Goal: Transaction & Acquisition: Purchase product/service

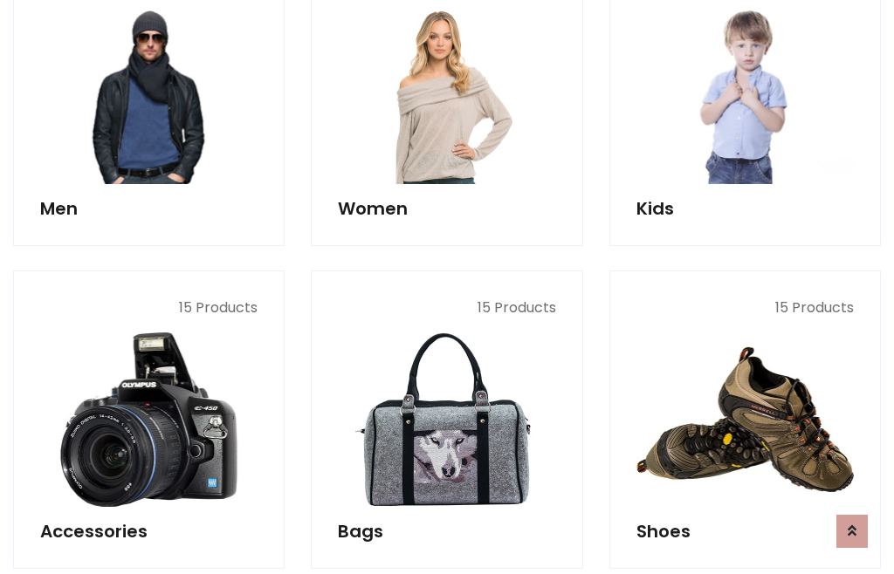
scroll to position [1267, 0]
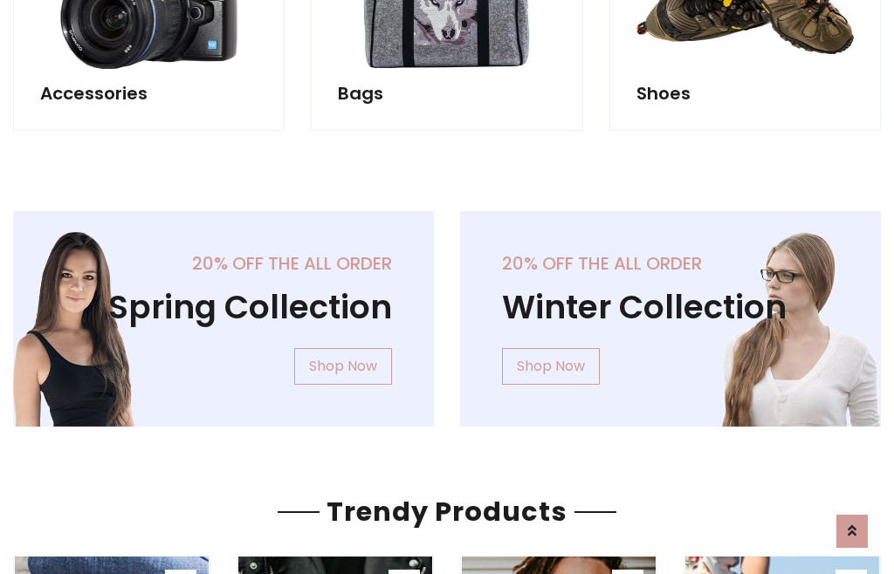
click at [447, 312] on div "20% off the all order Winter Collection Shop Now" at bounding box center [670, 333] width 447 height 244
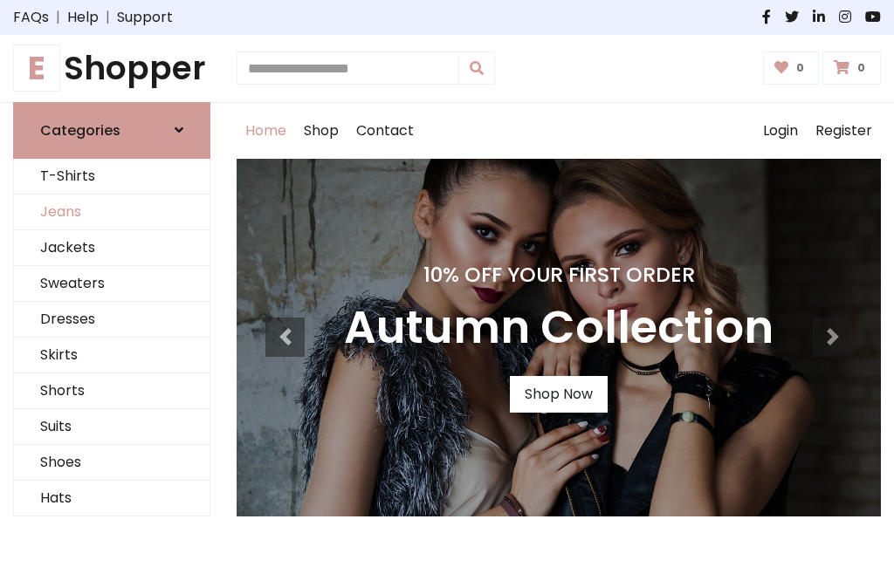
click at [112, 212] on link "Jeans" at bounding box center [112, 213] width 196 height 36
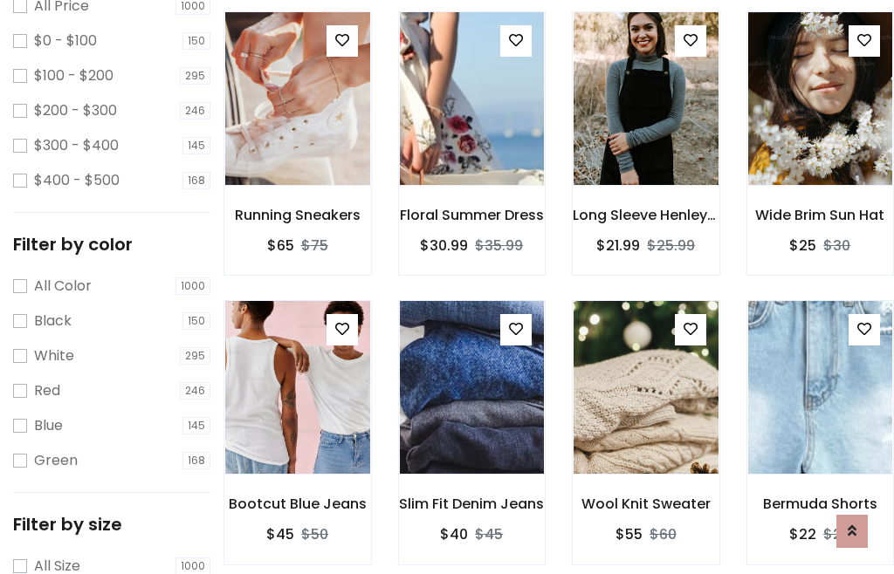
scroll to position [551, 0]
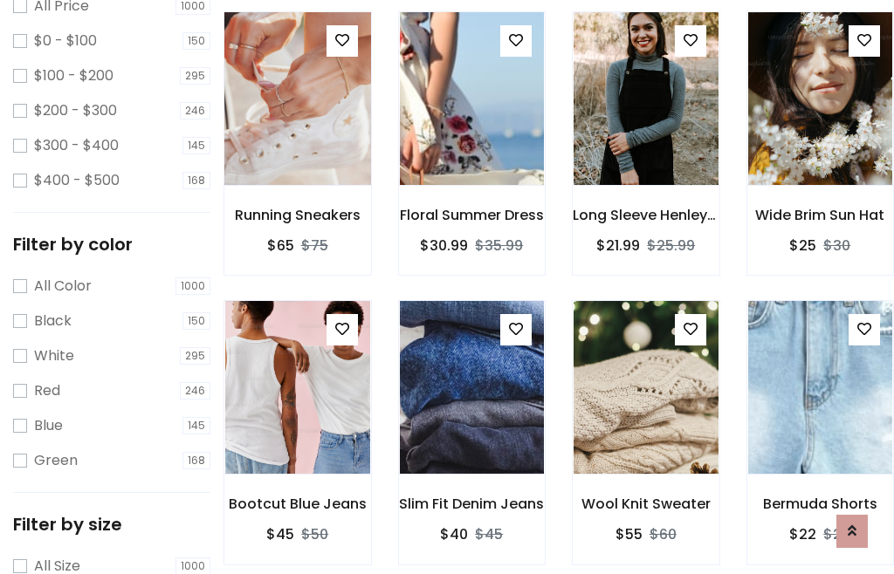
click at [297, 136] on img at bounding box center [297, 98] width 174 height 419
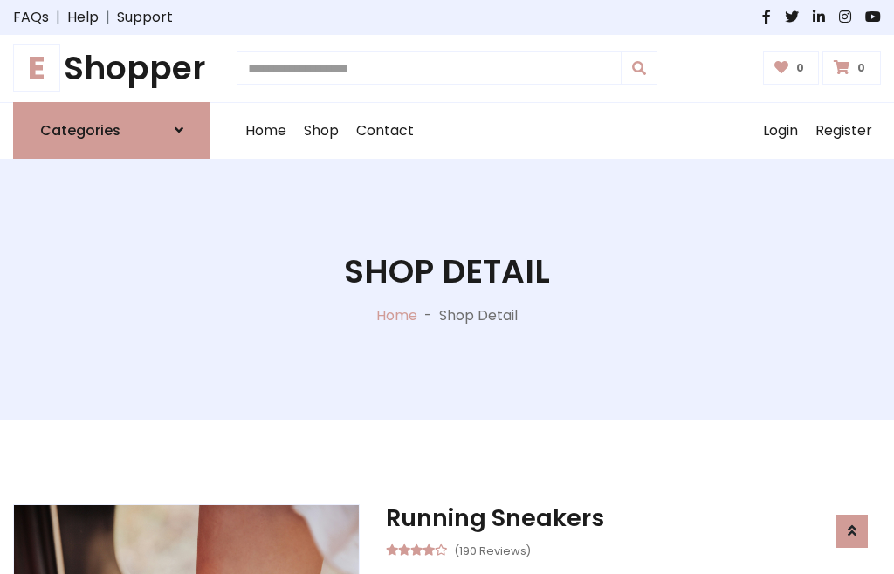
scroll to position [188, 0]
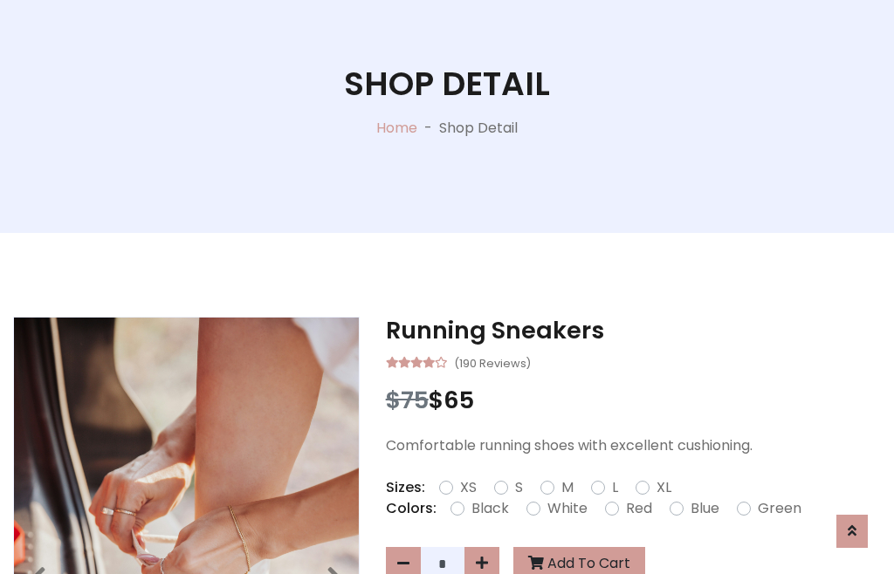
click at [636, 509] on label "Red" at bounding box center [639, 509] width 26 height 21
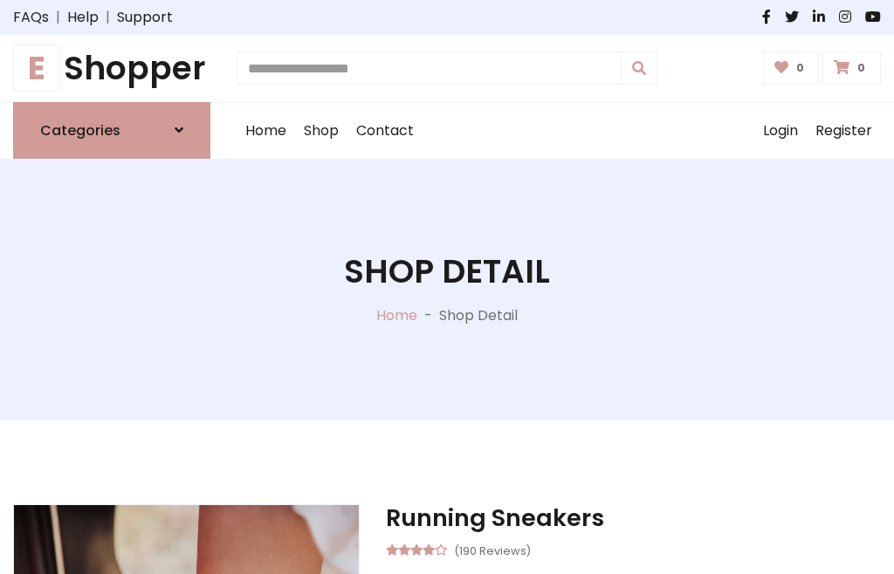
click at [447, 287] on h1 "Shop Detail" at bounding box center [447, 271] width 206 height 39
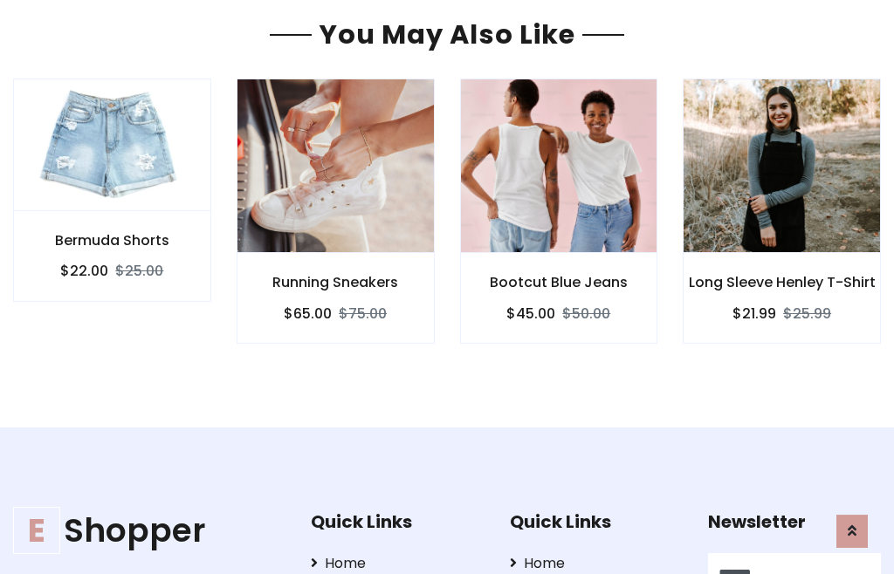
type input "******"
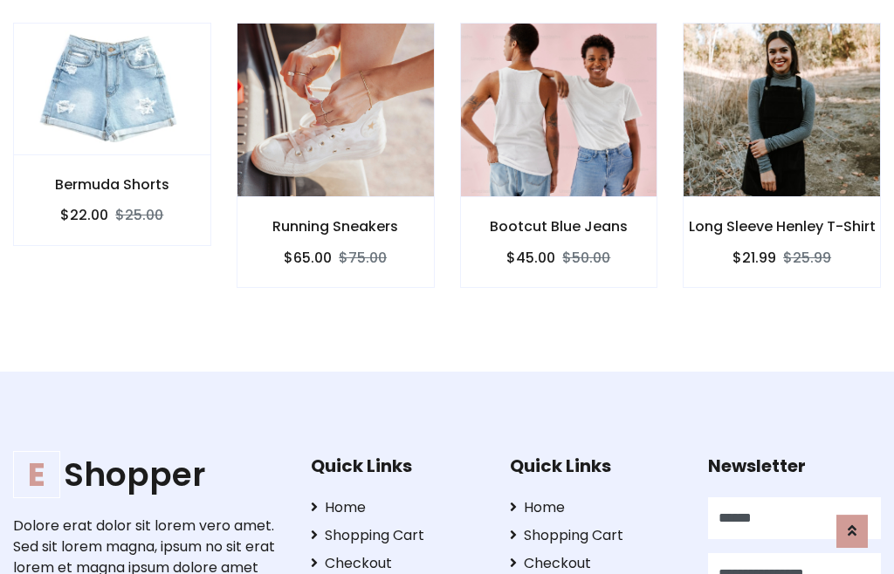
type input "**********"
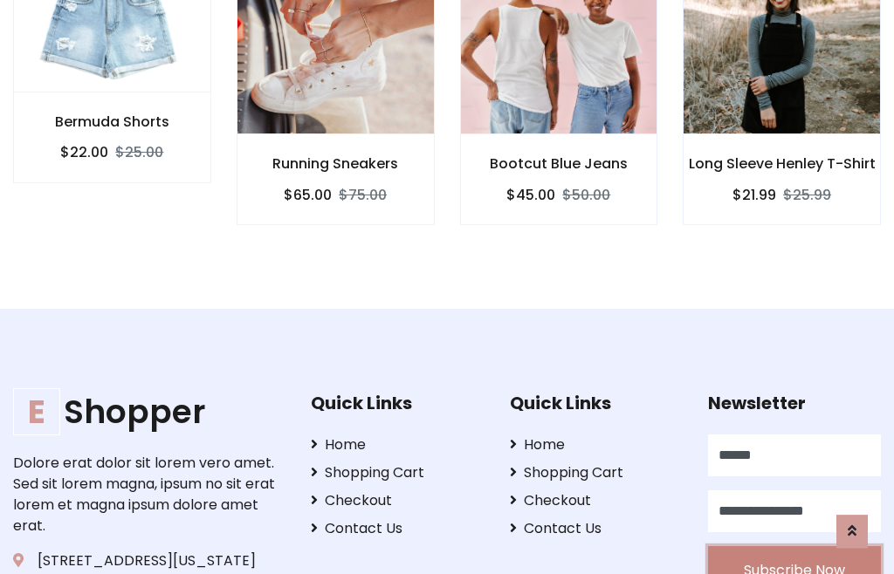
scroll to position [1581, 0]
